Goal: Find specific page/section: Find specific page/section

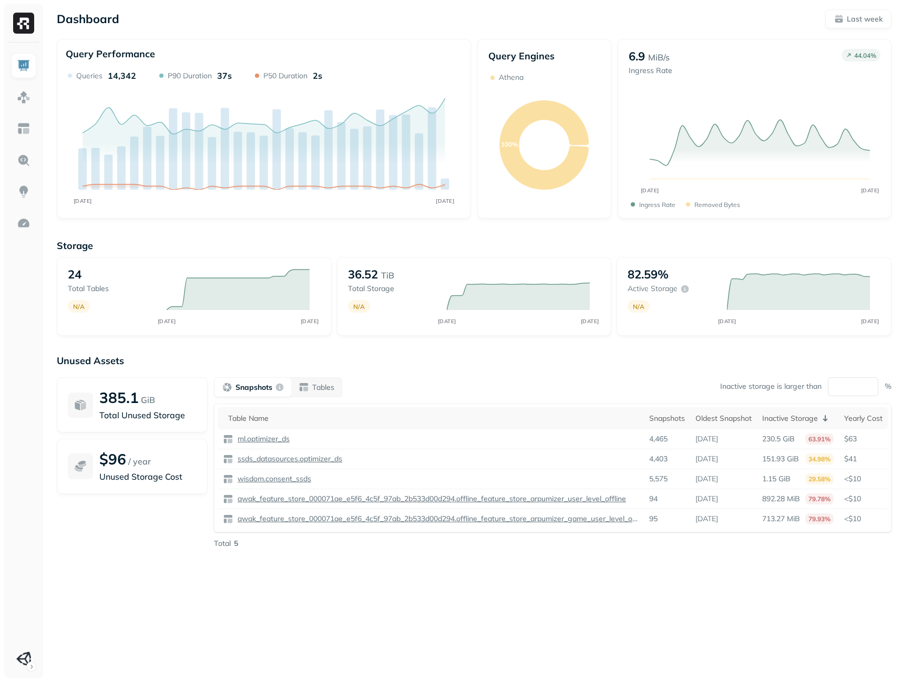
click at [469, 28] on div "Dashboard Last week" at bounding box center [474, 18] width 835 height 19
click at [312, 390] on p "Tables" at bounding box center [323, 388] width 22 height 10
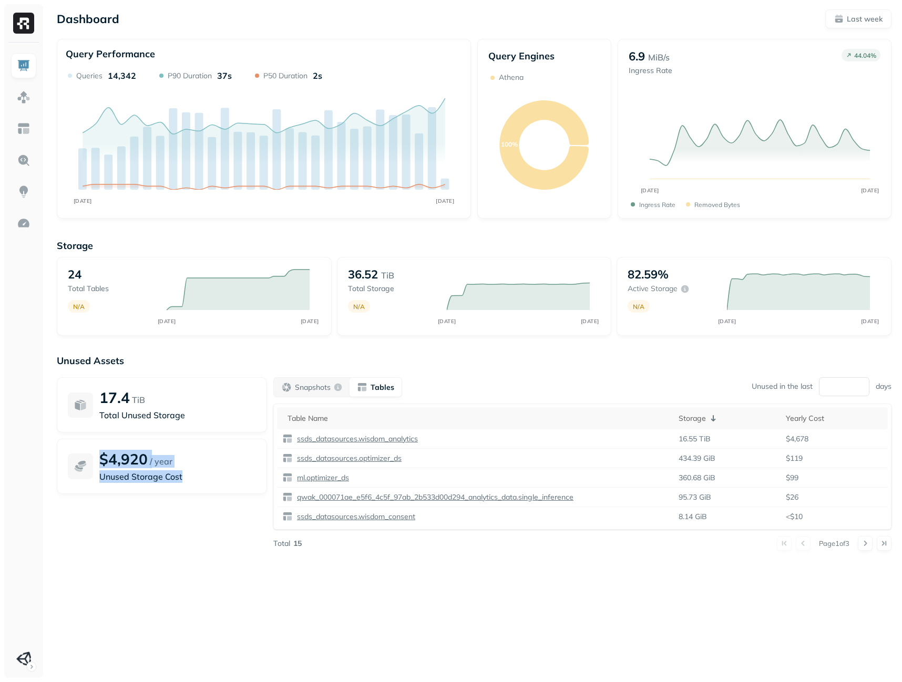
drag, startPoint x: 202, startPoint y: 475, endPoint x: 77, endPoint y: 462, distance: 125.8
click at [77, 462] on div "$4,920 / year Unused Storage Cost" at bounding box center [162, 466] width 210 height 55
click at [130, 540] on div "17.4 TiB Total Unused Storage $4,920 / year Unused Storage Cost" at bounding box center [162, 463] width 210 height 173
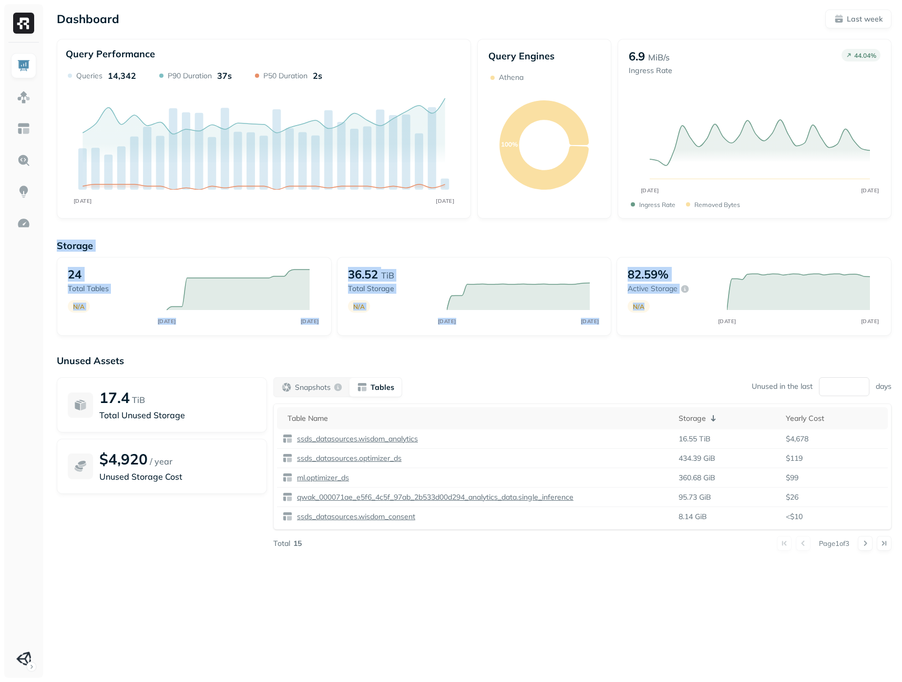
drag, startPoint x: 52, startPoint y: 243, endPoint x: 660, endPoint y: 328, distance: 613.7
click at [660, 328] on div "Dashboard Last week Query Performance AUG [DATE] Queries 14,342 P90 Duration 37…" at bounding box center [474, 292] width 856 height 585
click at [29, 99] on img at bounding box center [24, 97] width 14 height 14
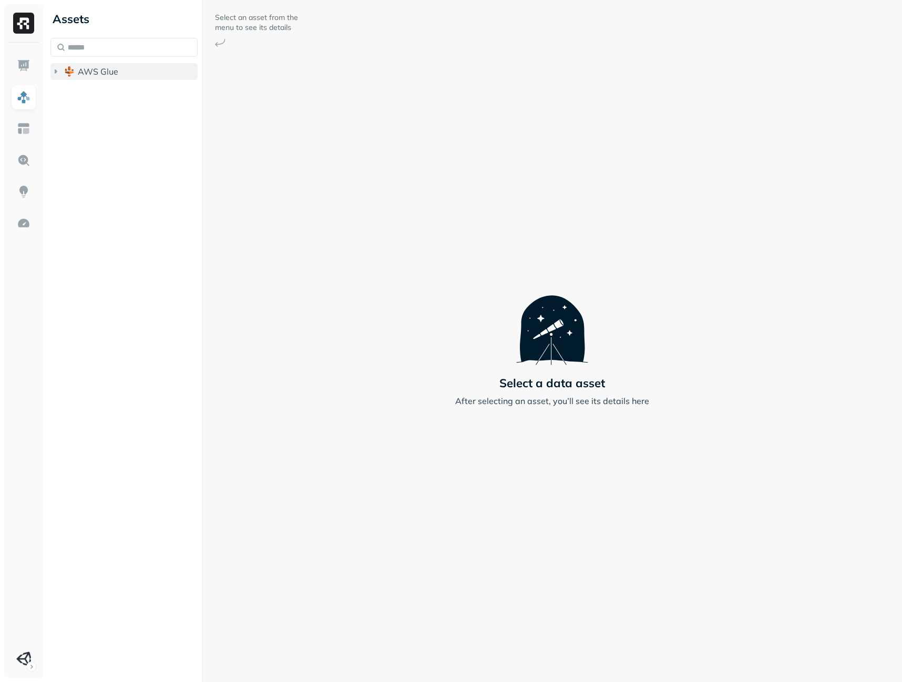
click at [54, 70] on icon "button" at bounding box center [55, 71] width 11 height 11
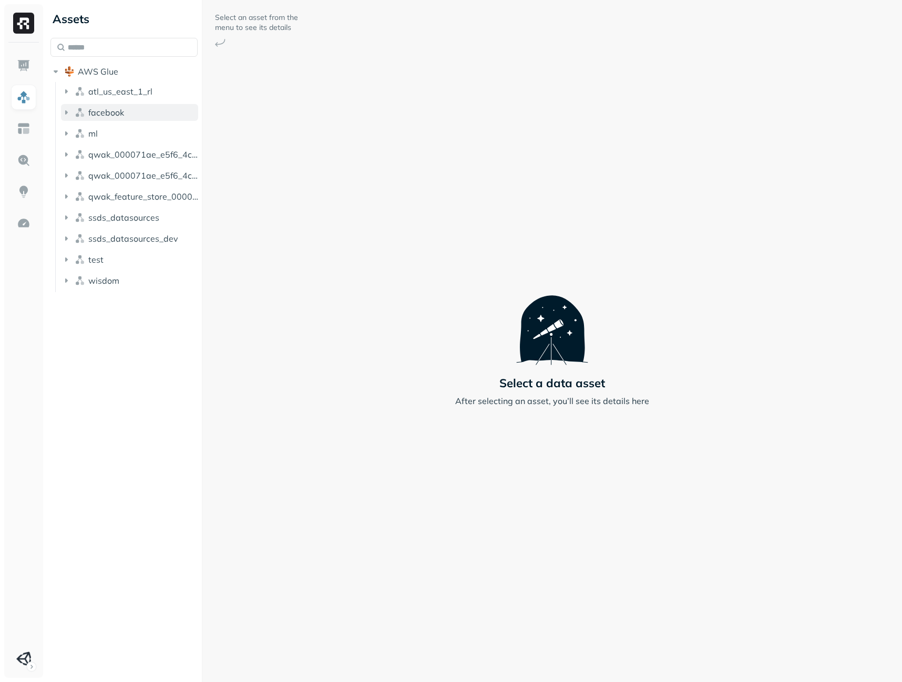
click at [63, 114] on icon "button" at bounding box center [66, 112] width 11 height 11
click at [77, 134] on icon "button" at bounding box center [76, 132] width 11 height 11
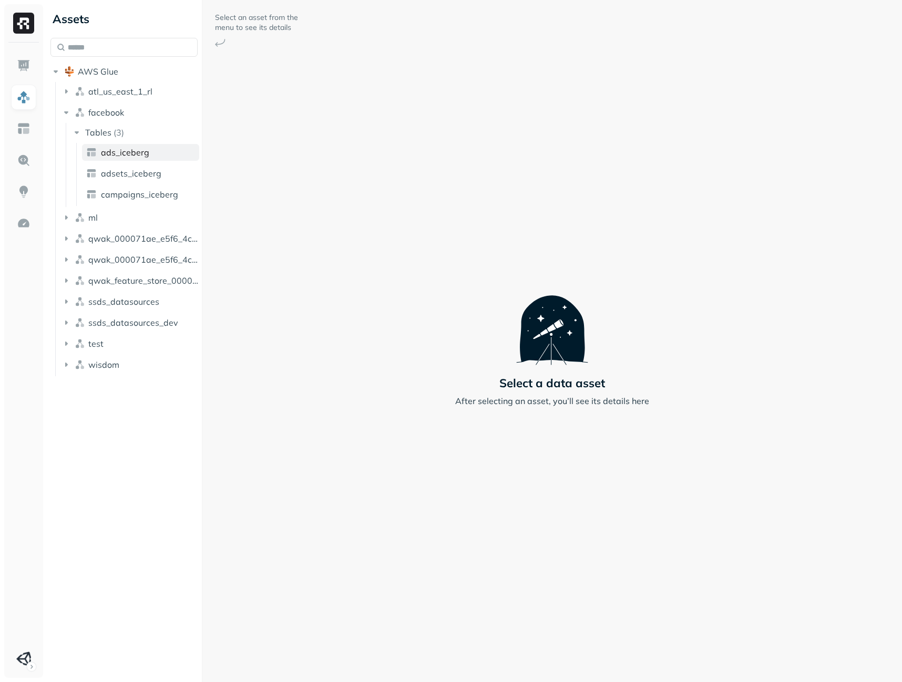
click at [117, 151] on span "ads_iceberg" at bounding box center [125, 152] width 48 height 11
